Goal: Communication & Community: Share content

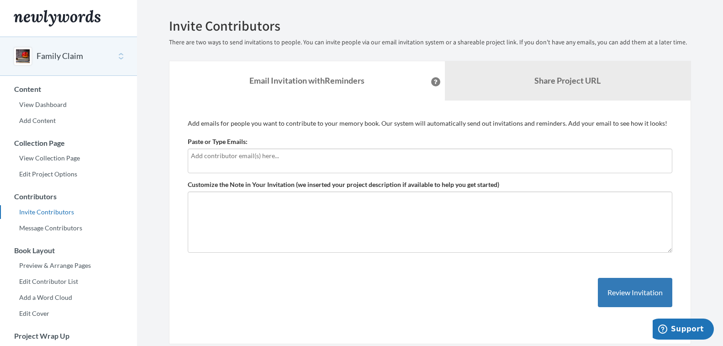
click at [350, 8] on section "Emails have been sent! Invite Contributors There are two ways to send invitatio…" at bounding box center [430, 250] width 586 height 500
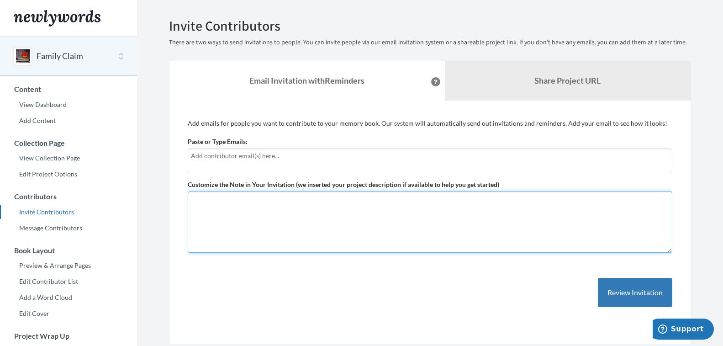
click at [258, 218] on textarea "Customize the Note in Your Invitation (we inserted your project description if …" at bounding box center [430, 221] width 485 height 61
paste textarea "Hi, I am contacting you regarding funds that you may have inherited after the p…"
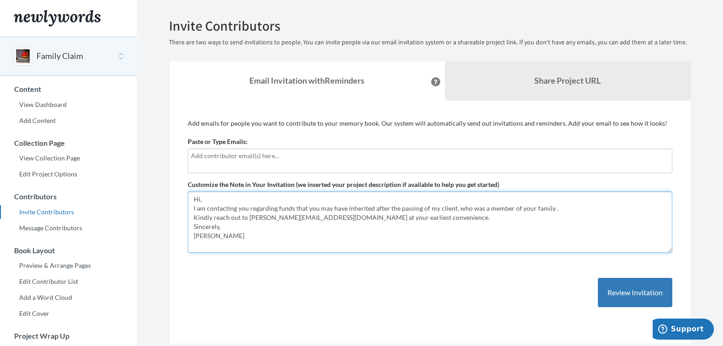
type textarea "Hi, I am contacting you regarding funds that you may have inherited after the p…"
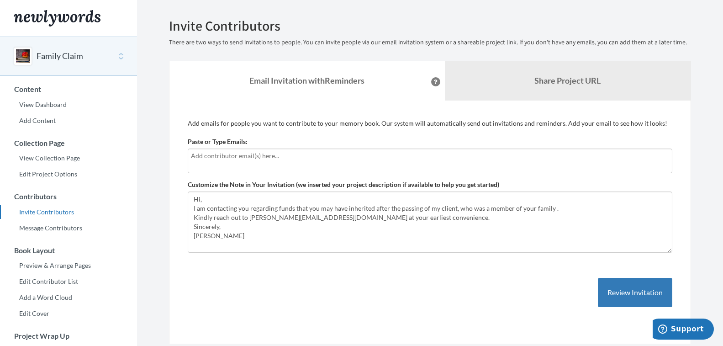
click at [272, 158] on input "text" at bounding box center [430, 156] width 478 height 10
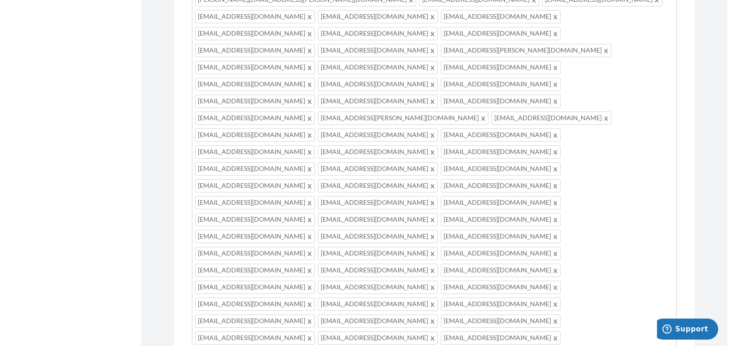
scroll to position [3500, 0]
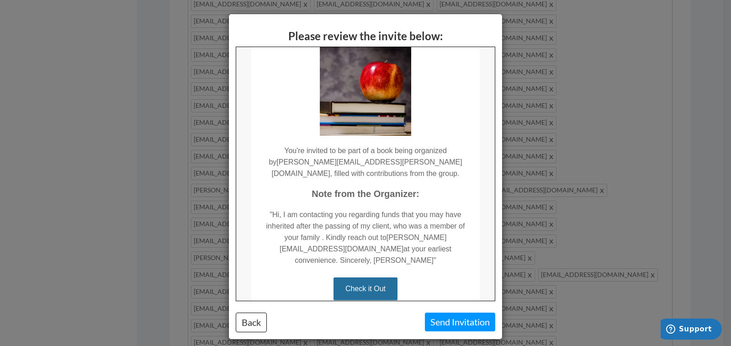
scroll to position [128, 0]
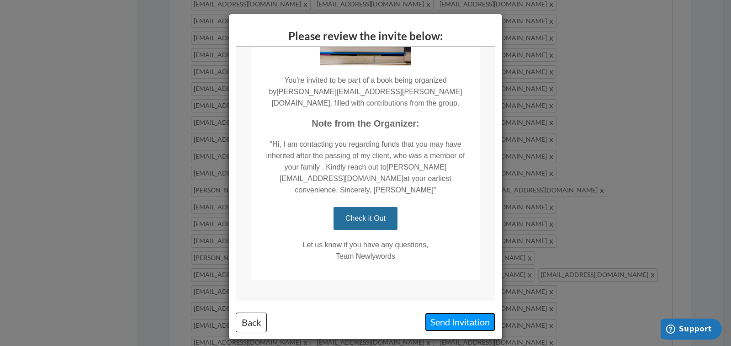
click at [455, 321] on button "Send Invitation" at bounding box center [460, 322] width 70 height 19
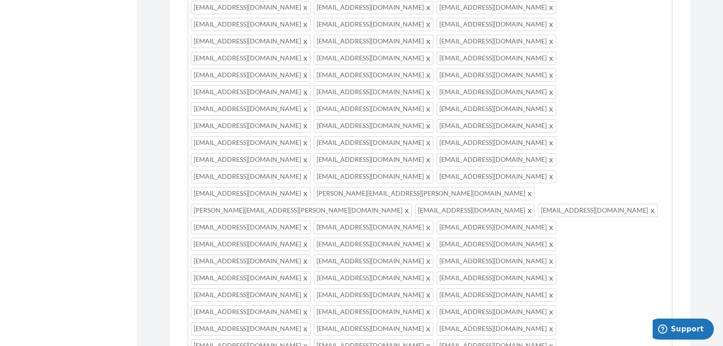
scroll to position [1833, 0]
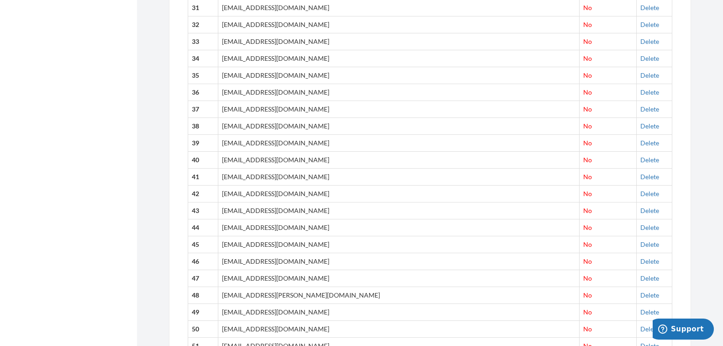
scroll to position [895, 0]
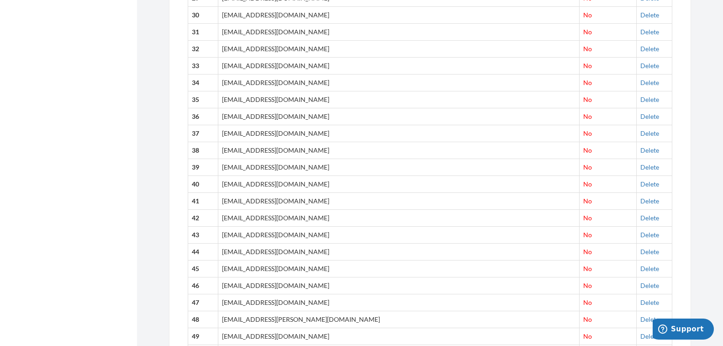
drag, startPoint x: 721, startPoint y: 20, endPoint x: 724, endPoint y: 8, distance: 12.5
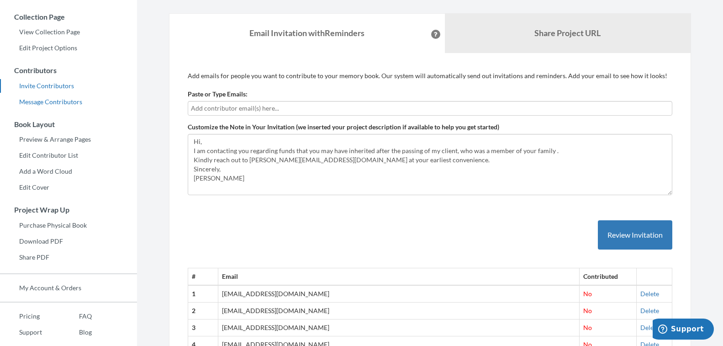
scroll to position [142, 0]
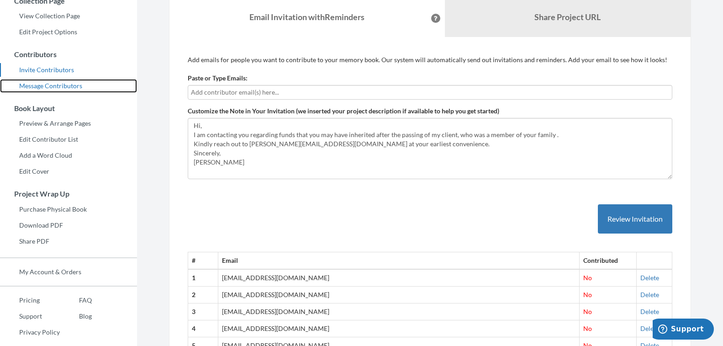
click at [64, 85] on link "Message Contributors" at bounding box center [68, 86] width 137 height 14
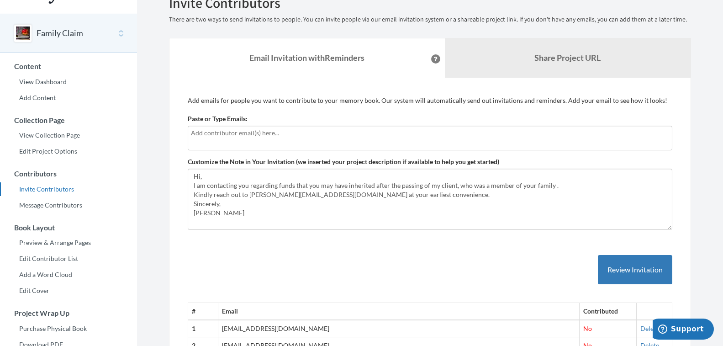
scroll to position [46, 0]
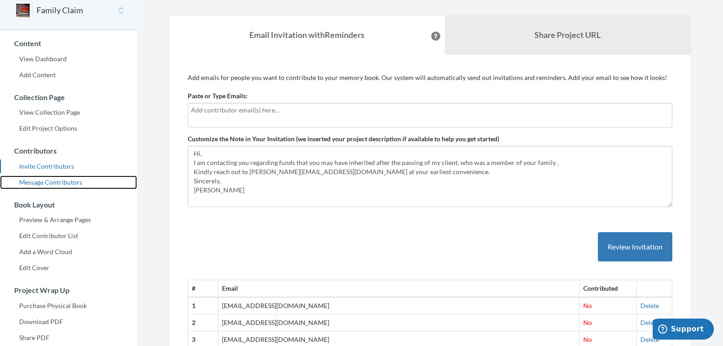
click at [57, 181] on link "Message Contributors" at bounding box center [68, 182] width 137 height 14
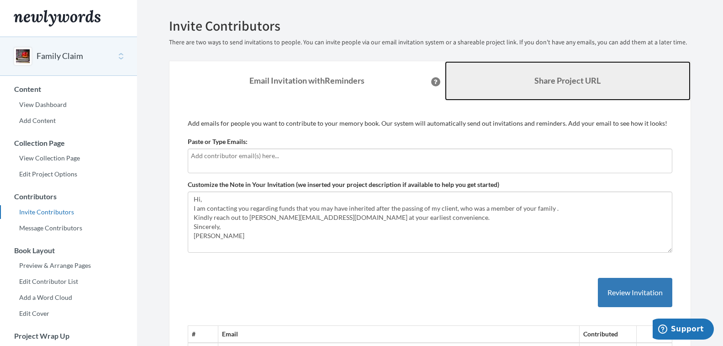
click at [557, 79] on b "Share Project URL" at bounding box center [568, 80] width 66 height 10
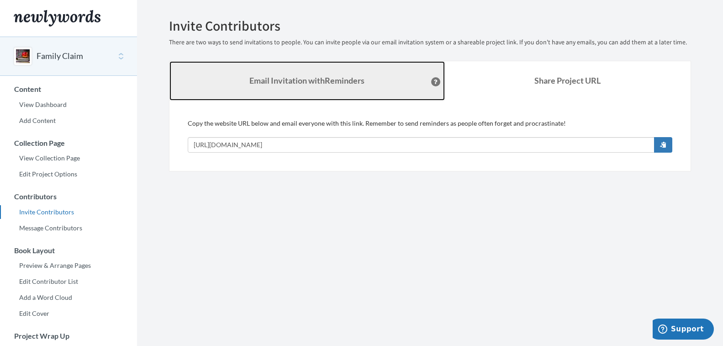
click at [308, 79] on strong "Email Invitation with Reminders" at bounding box center [306, 80] width 115 height 10
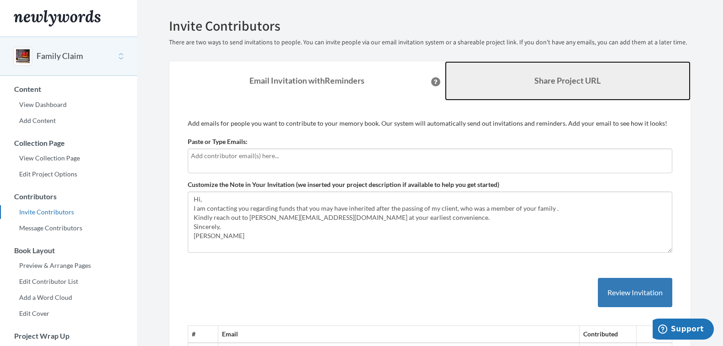
click at [580, 83] on b "Share Project URL" at bounding box center [568, 80] width 66 height 10
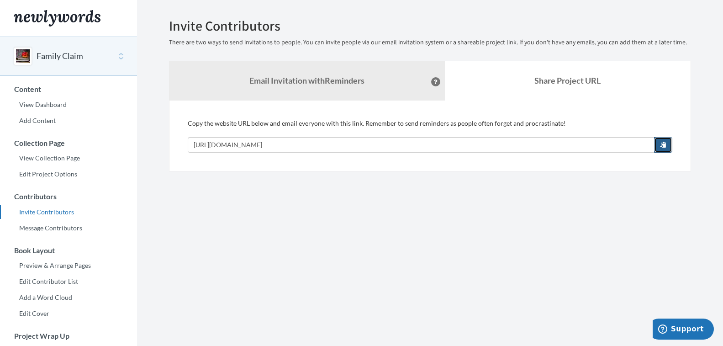
click at [661, 143] on span "button" at bounding box center [663, 144] width 6 height 6
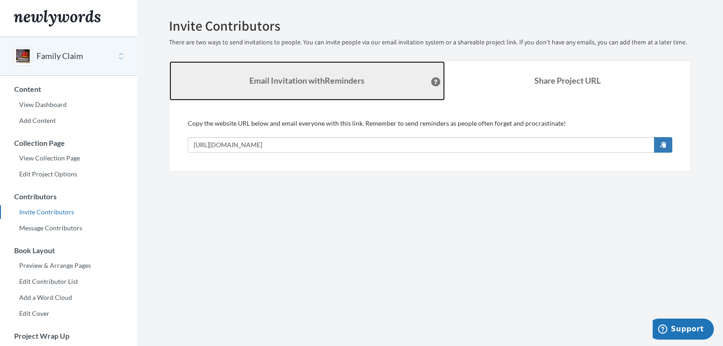
click at [280, 77] on strong "Email Invitation with Reminders" at bounding box center [306, 80] width 115 height 10
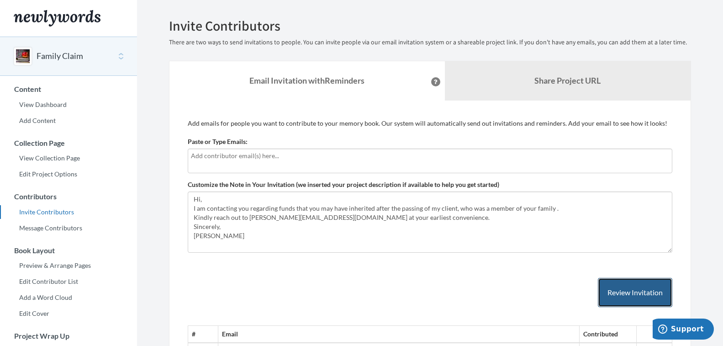
click at [629, 290] on button "Review Invitation" at bounding box center [635, 293] width 74 height 30
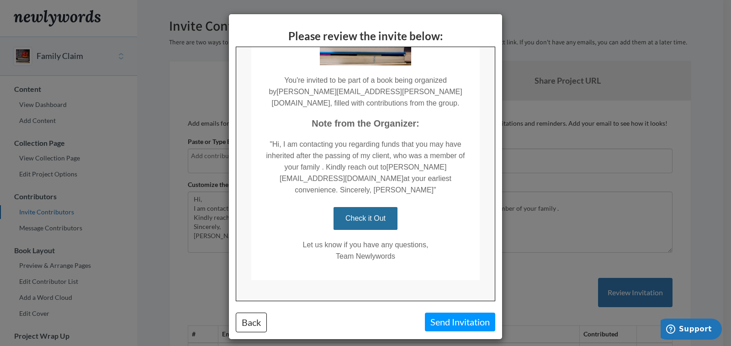
scroll to position [17, 0]
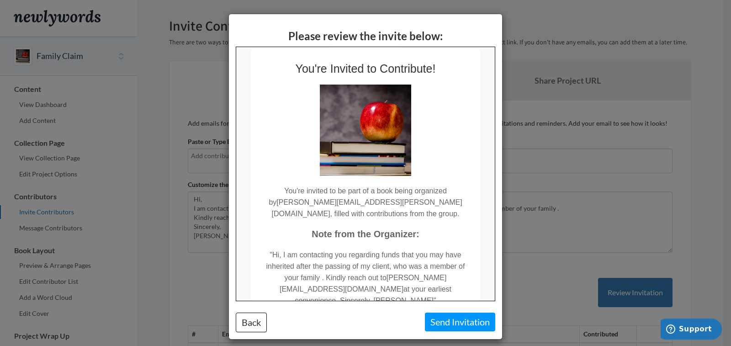
click at [493, 201] on div "Please review the invite below: Back Send Invitation" at bounding box center [365, 176] width 273 height 325
drag, startPoint x: 733, startPoint y: 237, endPoint x: 487, endPoint y: 223, distance: 246.2
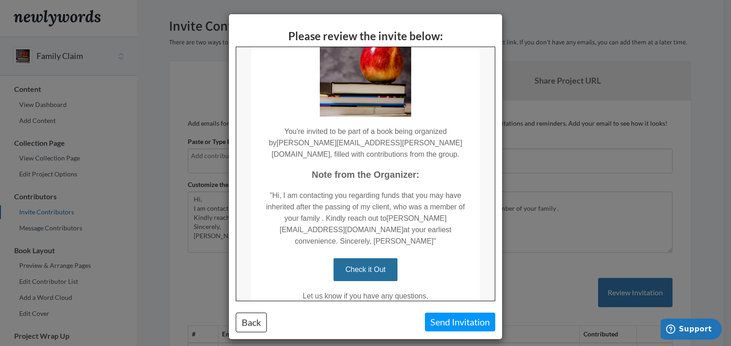
scroll to position [90, 0]
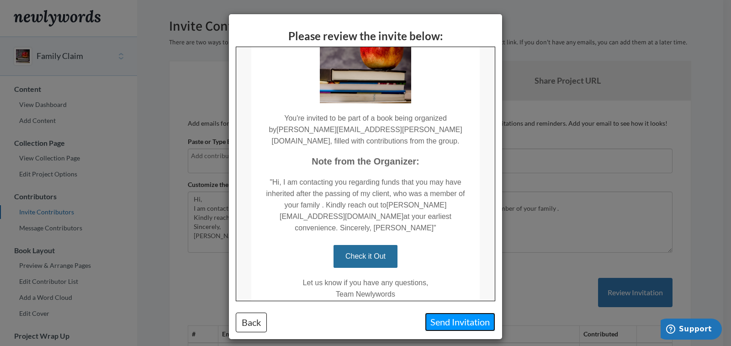
click at [449, 321] on button "Send Invitation" at bounding box center [460, 322] width 70 height 19
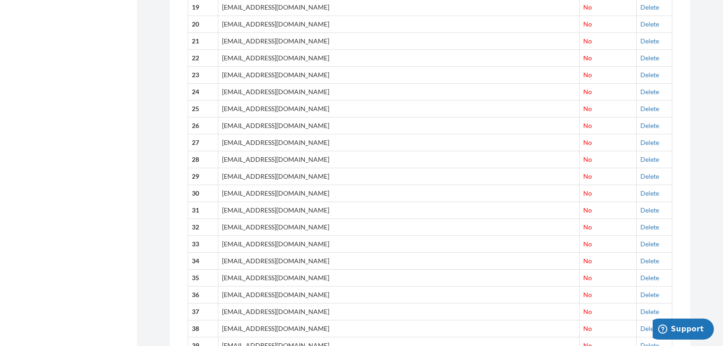
scroll to position [0, 0]
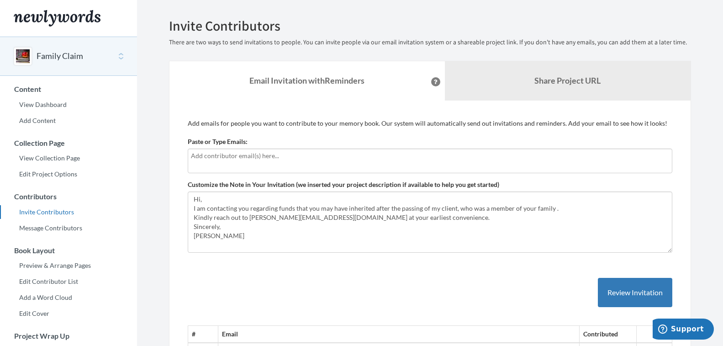
click at [63, 54] on button "Family Claim" at bounding box center [60, 56] width 47 height 12
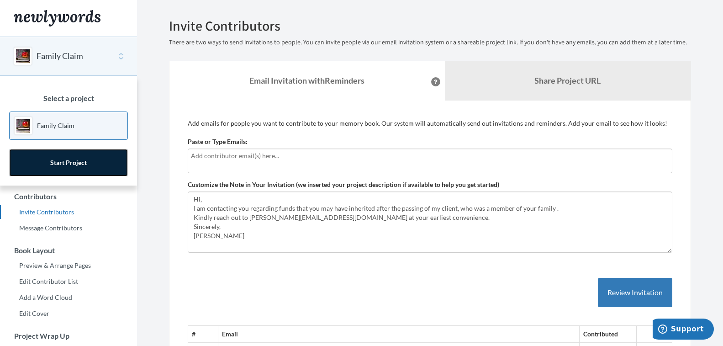
click at [67, 163] on link "Start Project" at bounding box center [68, 162] width 119 height 27
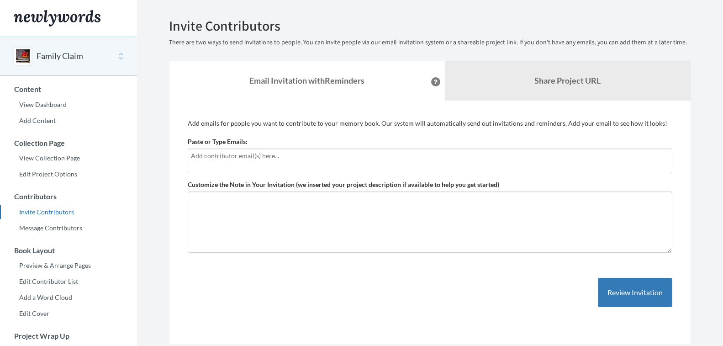
click at [239, 157] on input "text" at bounding box center [430, 156] width 478 height 10
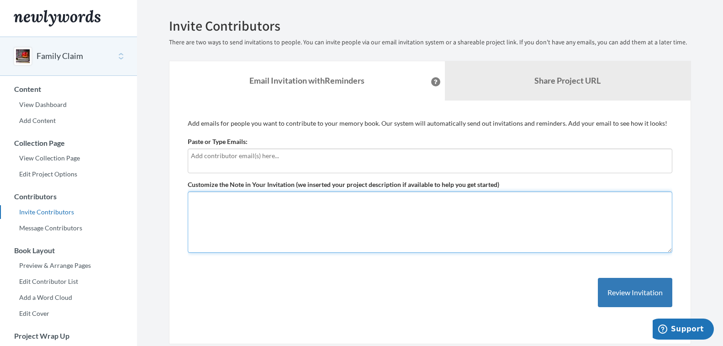
click at [251, 207] on textarea "Customize the Note in Your Invitation (we inserted your project description if …" at bounding box center [430, 221] width 485 height 61
paste textarea "Hi, I am contacting you regarding funds that you may have inherited after the p…"
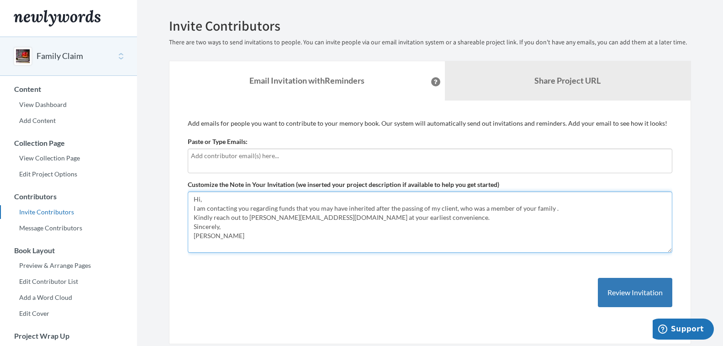
type textarea "Hi, I am contacting you regarding funds that you may have inherited after the p…"
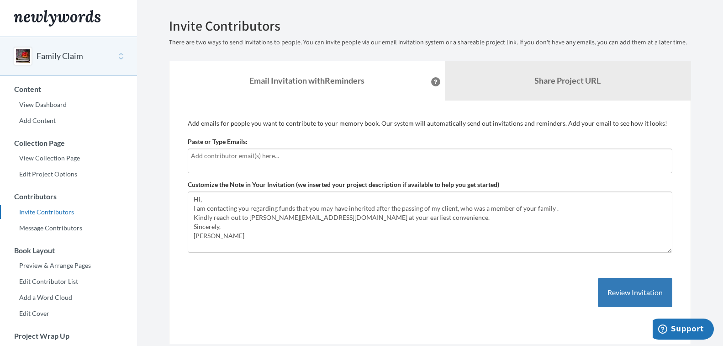
click at [271, 159] on input "text" at bounding box center [430, 156] width 478 height 10
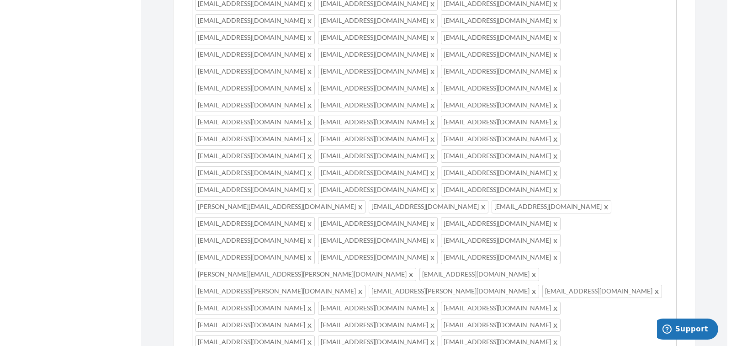
scroll to position [3532, 0]
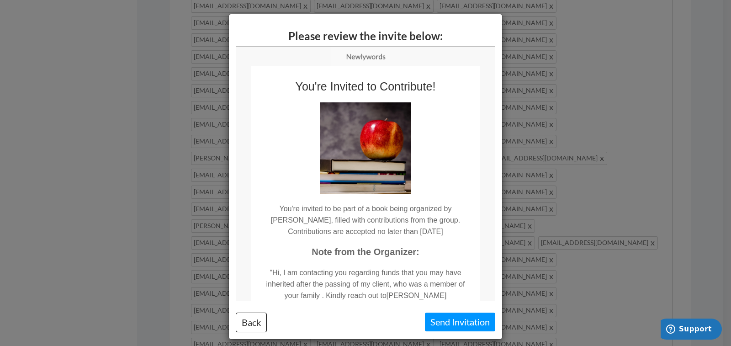
scroll to position [0, 0]
click at [494, 139] on html "You're Invited to Contribute! You're invited to be part of a book being organiz…" at bounding box center [365, 243] width 259 height 393
drag, startPoint x: 494, startPoint y: 139, endPoint x: 493, endPoint y: 154, distance: 15.1
click at [493, 154] on html "You're Invited to Contribute! You're invited to be part of a book being organiz…" at bounding box center [365, 243] width 259 height 393
drag, startPoint x: 491, startPoint y: 146, endPoint x: 730, endPoint y: 168, distance: 239.9
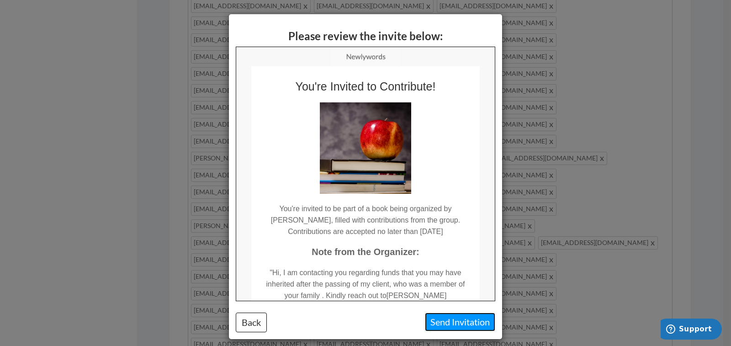
click at [455, 319] on button "Send Invitation" at bounding box center [460, 322] width 70 height 19
